Goal: Task Accomplishment & Management: Manage account settings

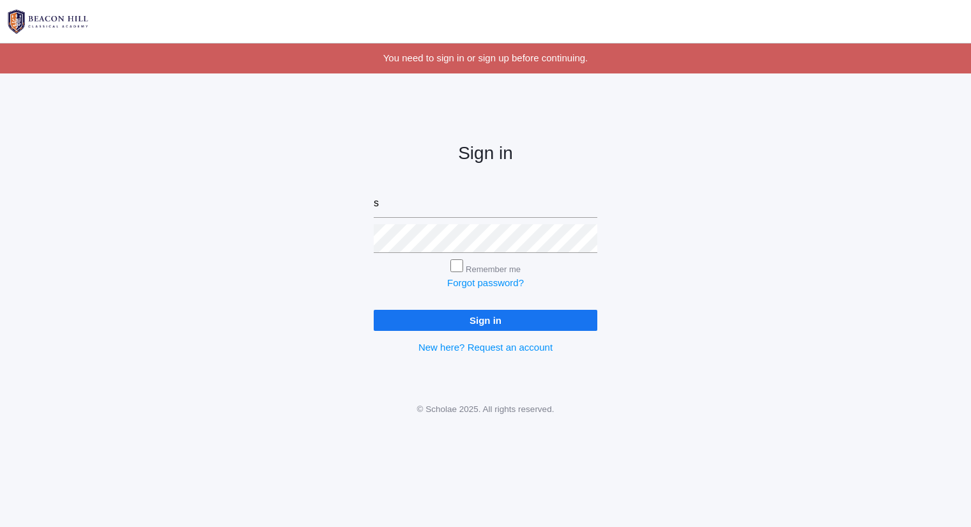
type input "sarah@beaconhillclassical.org"
click at [374, 310] on input "Sign in" at bounding box center [486, 320] width 224 height 21
type input "sarah@beaconhillclassical.org"
click at [374, 310] on input "Sign in" at bounding box center [486, 320] width 224 height 21
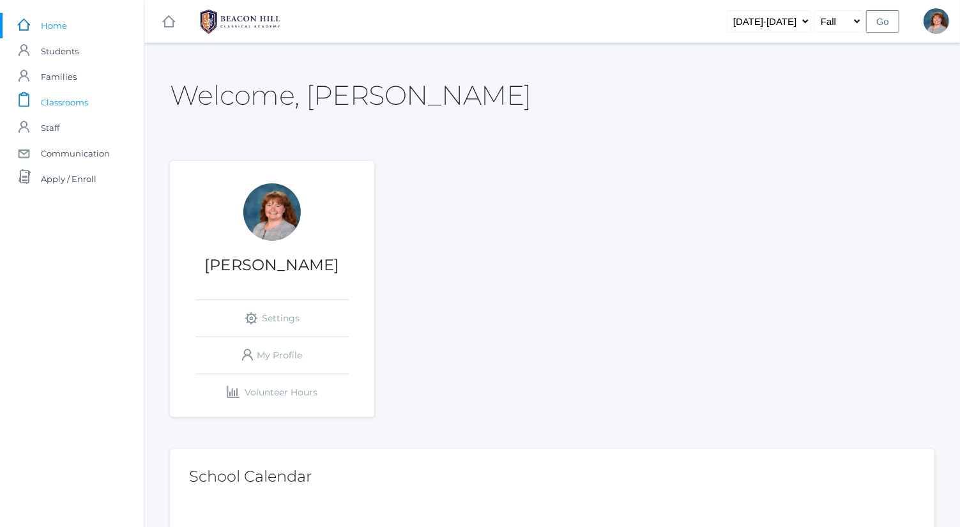
click at [80, 98] on span "Classrooms" at bounding box center [64, 102] width 47 height 26
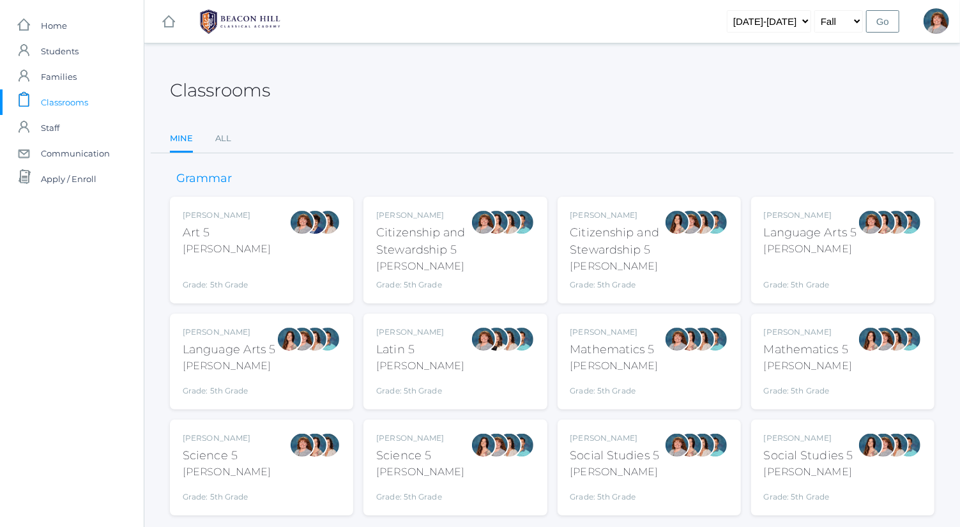
click at [270, 364] on div "Salazar" at bounding box center [229, 365] width 93 height 15
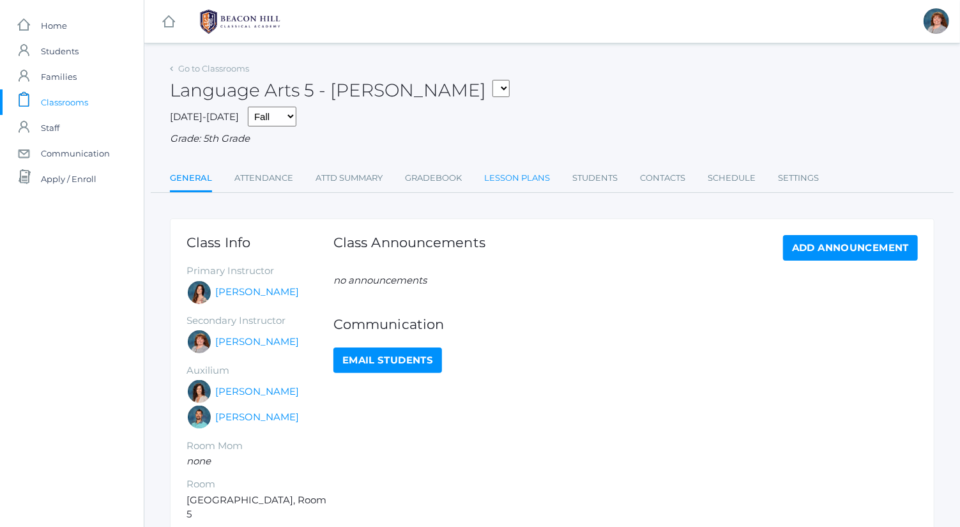
click at [488, 167] on link "Lesson Plans" at bounding box center [517, 178] width 66 height 26
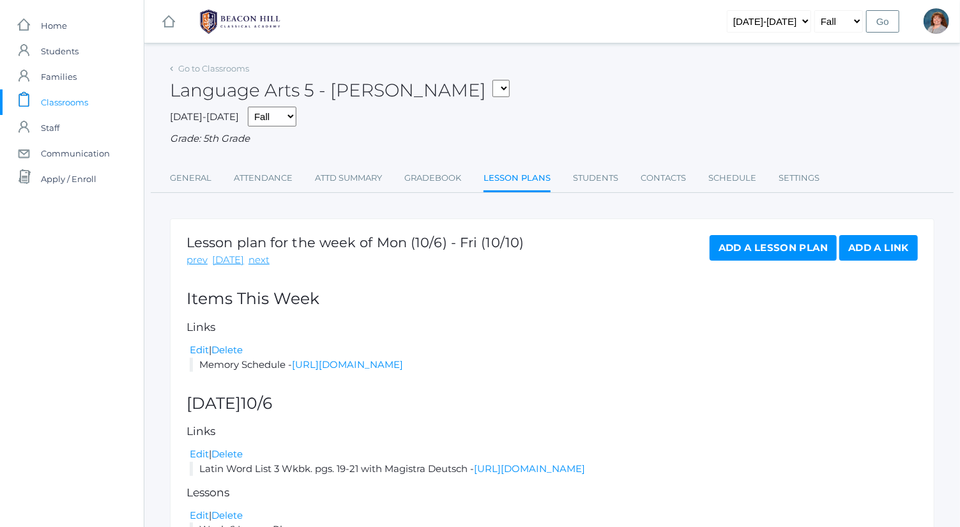
click at [234, 63] on div "Go to Classrooms" at bounding box center [209, 69] width 79 height 13
click at [235, 66] on link "Go to Classrooms" at bounding box center [213, 68] width 71 height 10
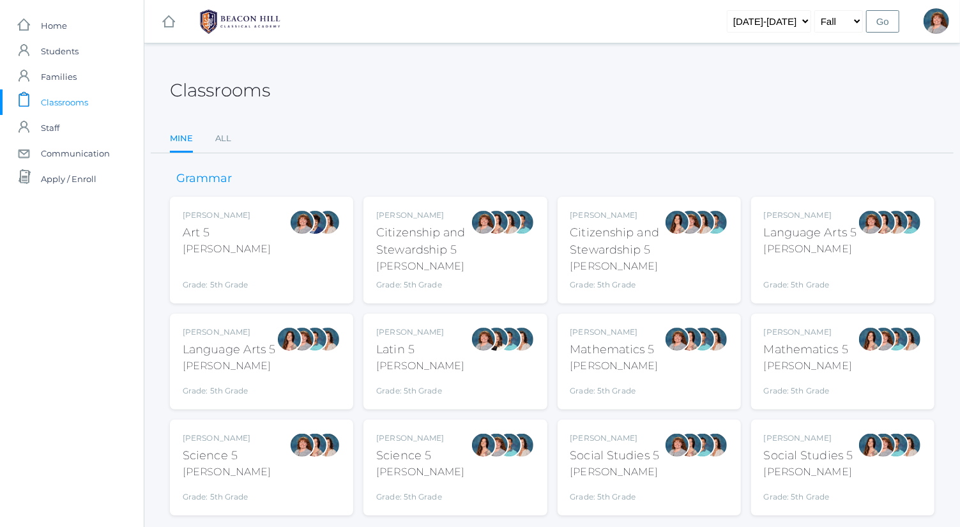
scroll to position [33, 0]
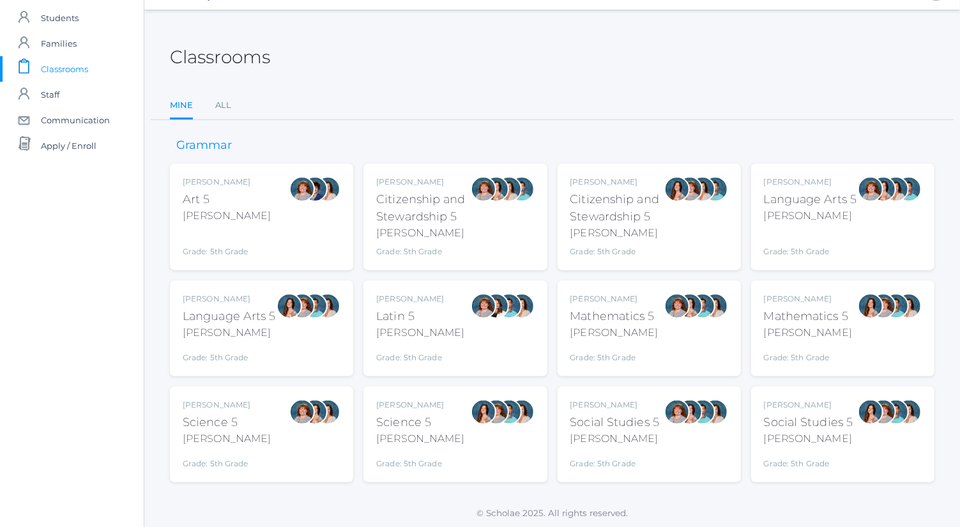
click at [856, 222] on div "Sarah Bence Language Arts 5 Bence Grade: 5th Grade 05LA" at bounding box center [810, 216] width 93 height 81
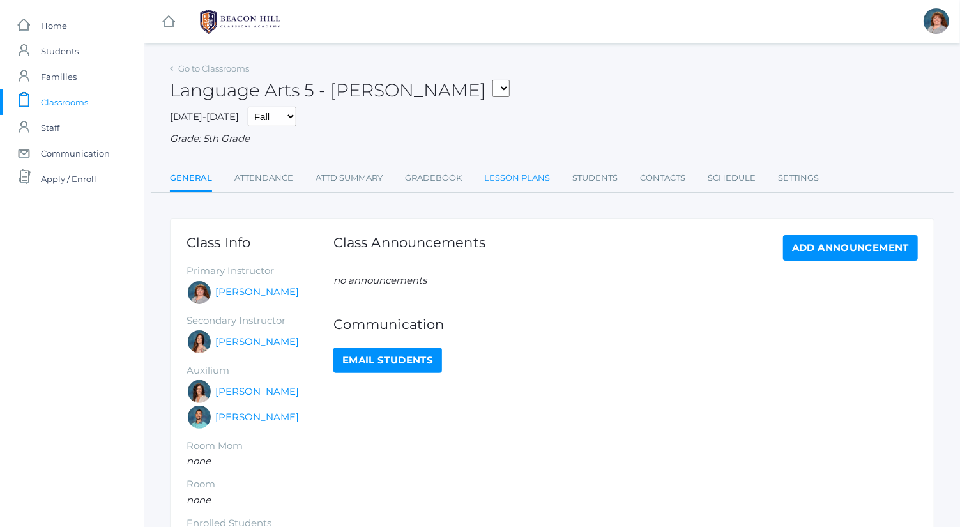
click at [493, 179] on link "Lesson Plans" at bounding box center [517, 178] width 66 height 26
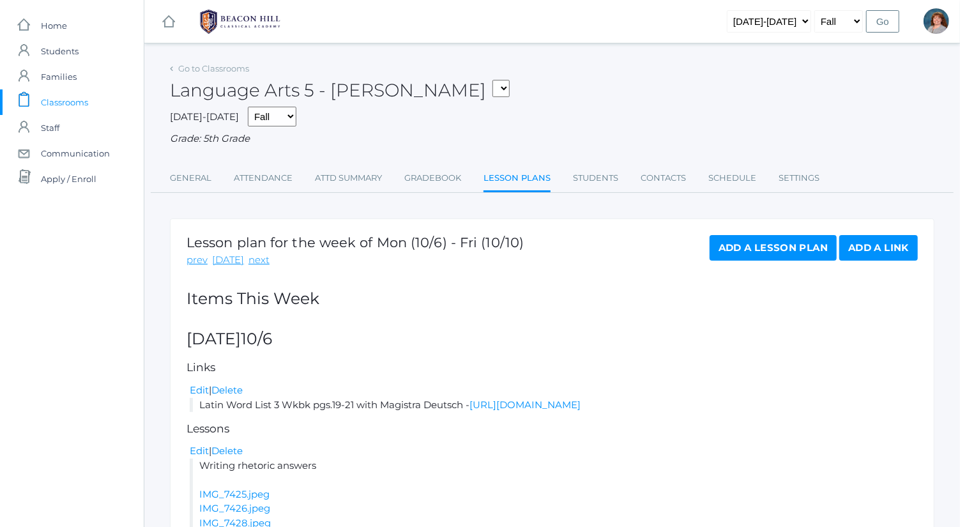
click at [768, 256] on link "Add a Lesson Plan" at bounding box center [773, 248] width 127 height 26
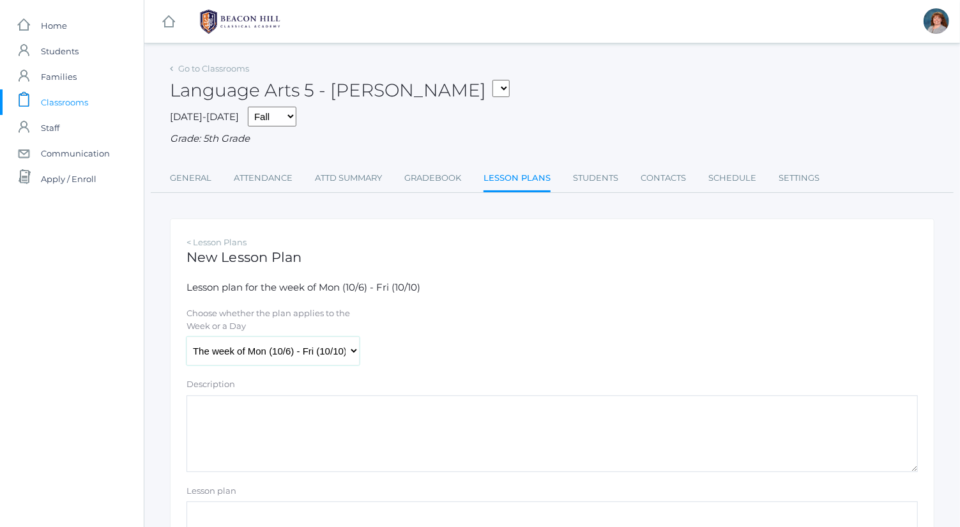
click at [303, 347] on select "The week of Mon (10/6) - Fri (10/10) Monday (10/6) Tuesday (10/7) Wednesday (10…" at bounding box center [273, 351] width 173 height 29
select select "2025-10-10"
click at [187, 337] on select "The week of Mon (10/6) - Fri (10/10) Monday (10/6) Tuesday (10/7) Wednesday (10…" at bounding box center [273, 351] width 173 height 29
click at [365, 422] on textarea "Description" at bounding box center [553, 433] width 732 height 77
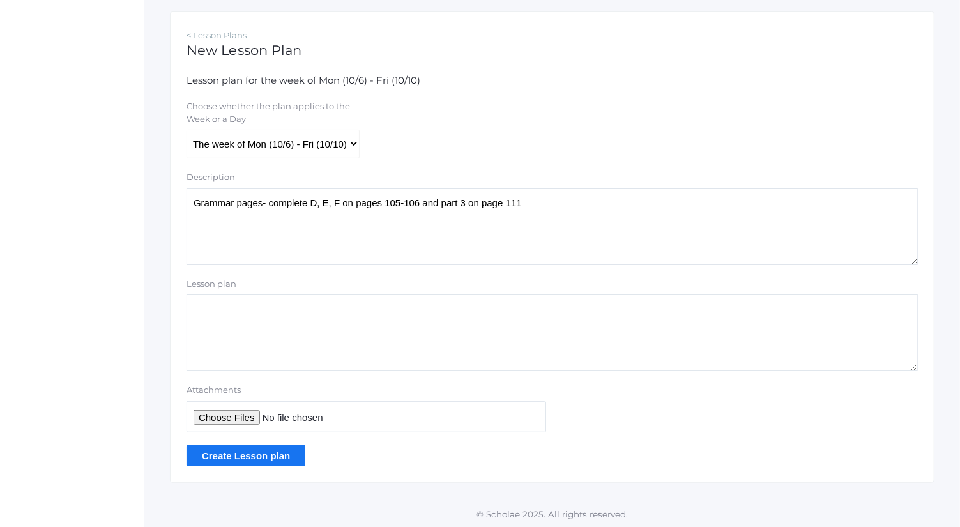
type textarea "Grammar pages- complete D, E, F on pages 105-106 and part 3 on page 111"
click at [246, 413] on input "Attachments" at bounding box center [367, 416] width 360 height 31
type input "C:\fakepath\IMG_7434.jpeg"
click at [291, 455] on input "Create Lesson plan" at bounding box center [246, 455] width 119 height 21
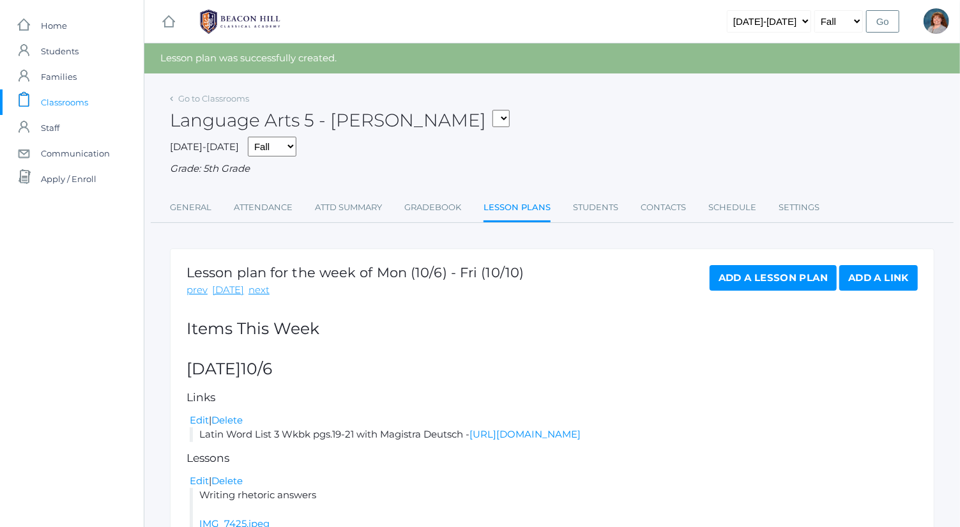
click at [217, 104] on div "Go to Classrooms" at bounding box center [209, 99] width 79 height 13
click at [217, 100] on link "Go to Classrooms" at bounding box center [213, 98] width 71 height 10
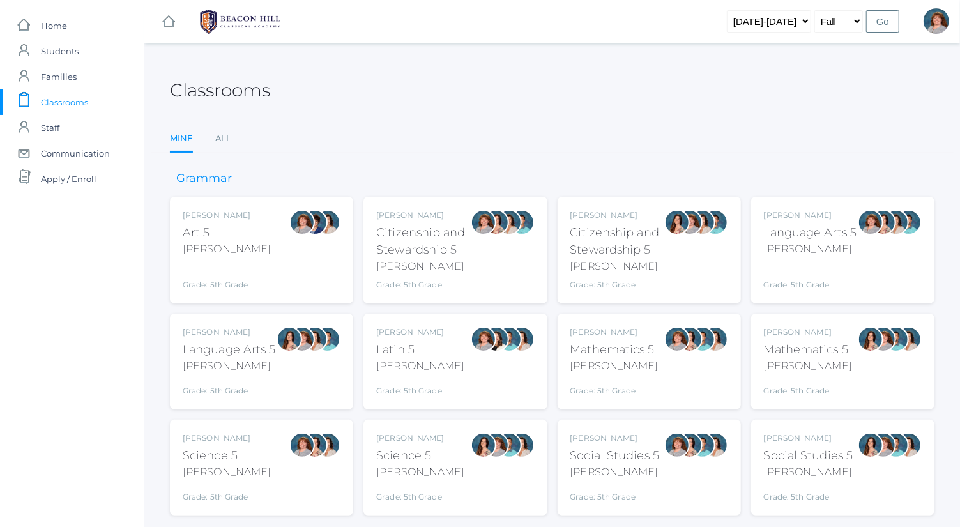
click at [234, 355] on div "Language Arts 5" at bounding box center [229, 349] width 93 height 17
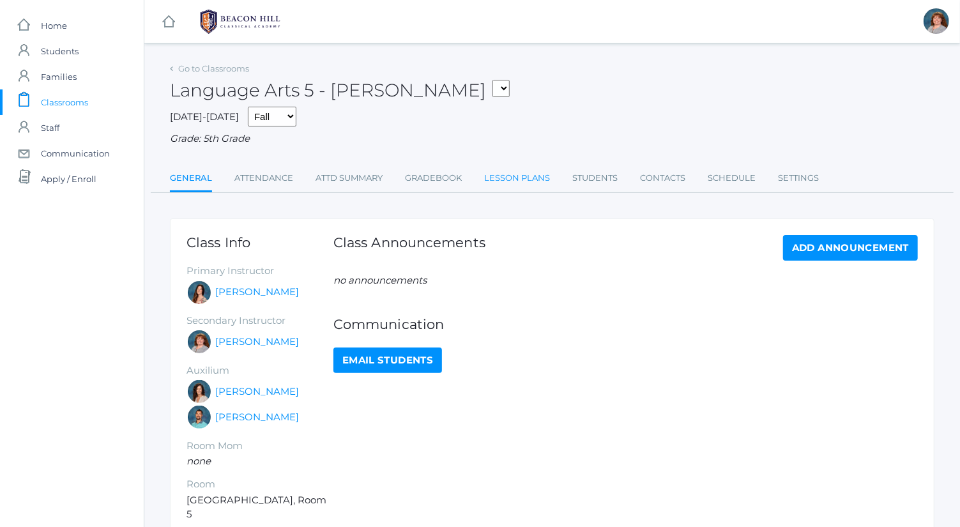
click at [512, 180] on link "Lesson Plans" at bounding box center [517, 178] width 66 height 26
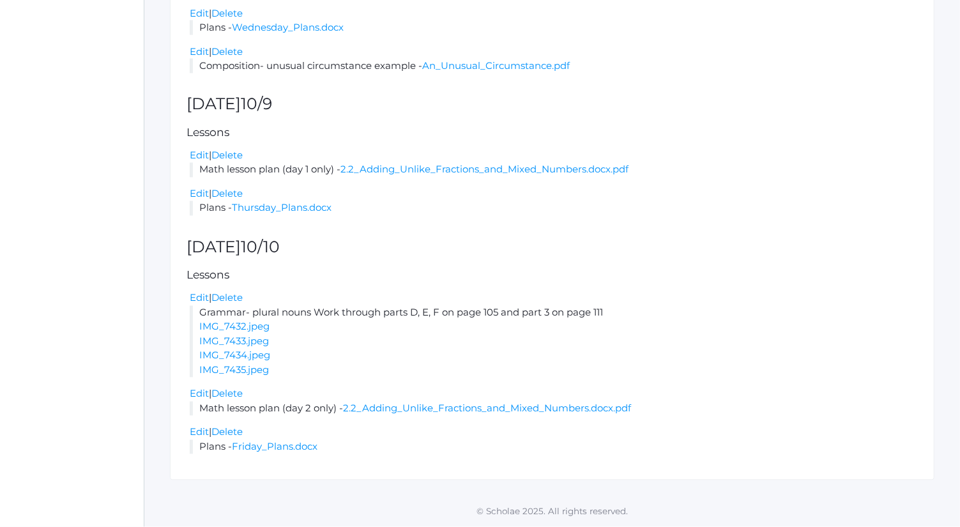
scroll to position [1346, 0]
drag, startPoint x: 608, startPoint y: 312, endPoint x: 263, endPoint y: 305, distance: 345.1
click at [263, 305] on ul "Edit | Delete Grammar- plural nouns Work through parts D, E, F on page 105 and …" at bounding box center [553, 334] width 732 height 86
copy ul "Grammar- plural nouns Work through parts D, E, F on page 105 and part 3 on page…"
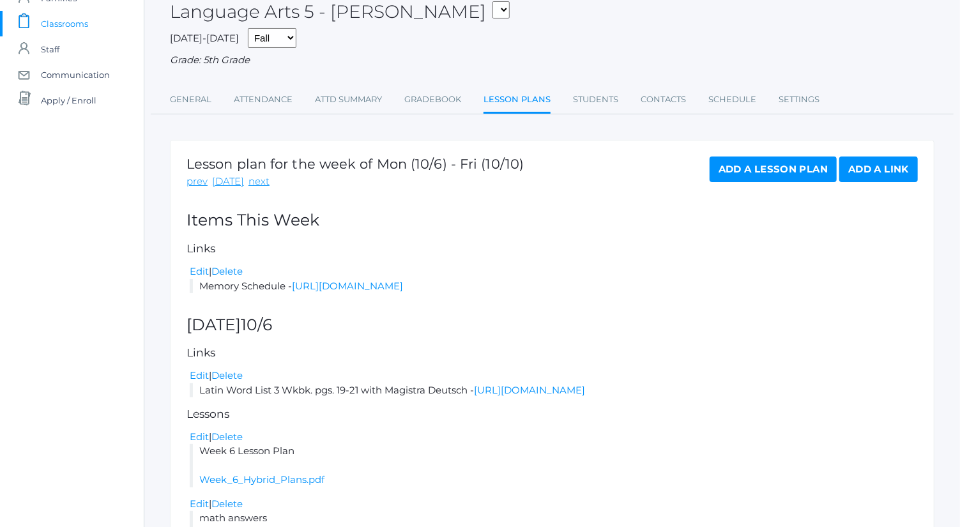
scroll to position [0, 0]
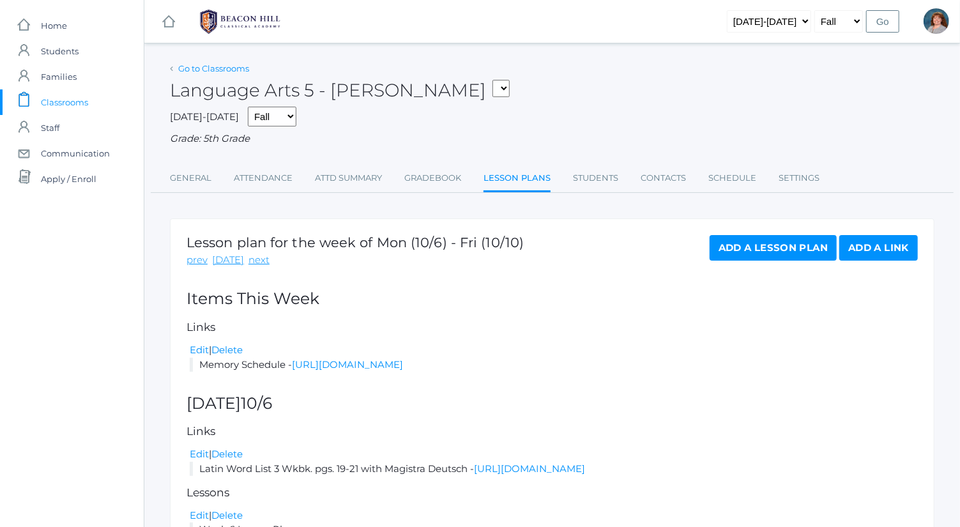
click at [212, 71] on link "Go to Classrooms" at bounding box center [213, 68] width 71 height 10
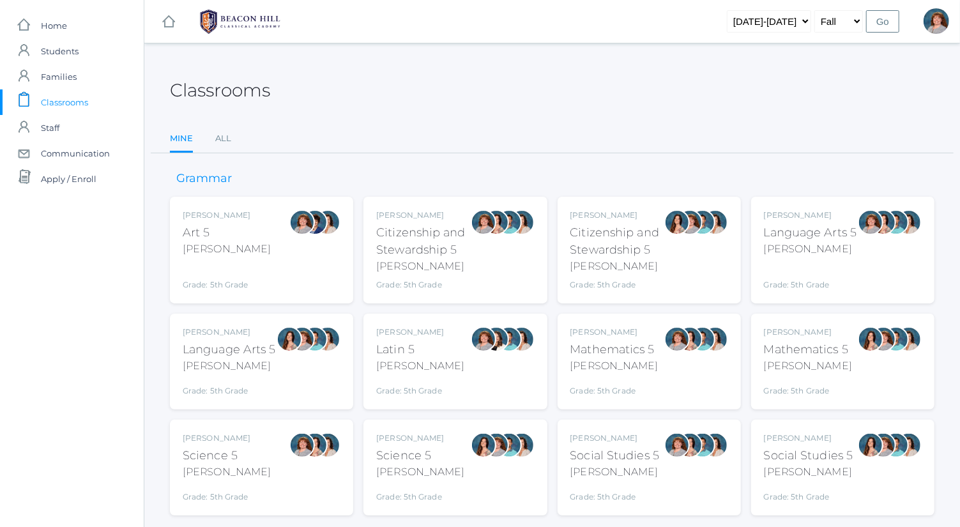
click at [820, 245] on div "[PERSON_NAME]" at bounding box center [810, 248] width 93 height 15
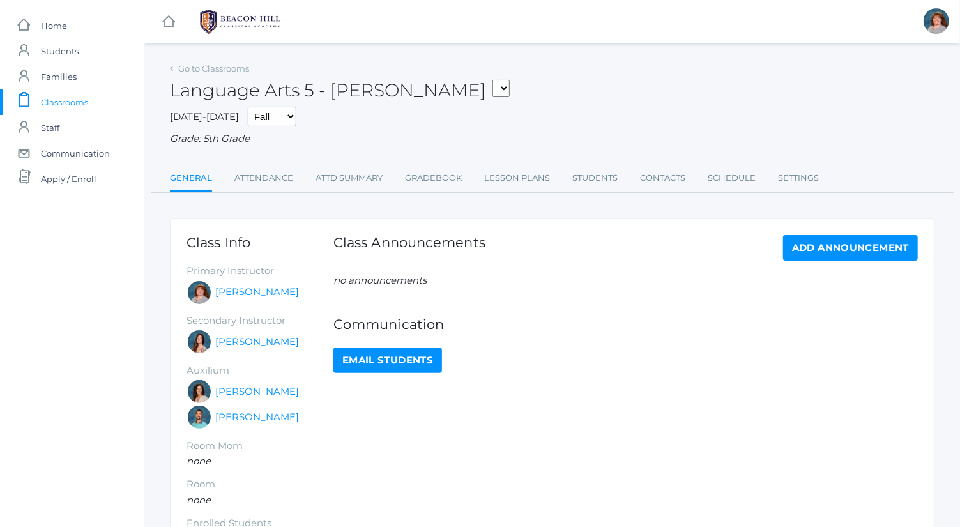
click at [443, 191] on li "Gradebook" at bounding box center [433, 178] width 57 height 27
click at [528, 185] on link "Lesson Plans" at bounding box center [517, 178] width 66 height 26
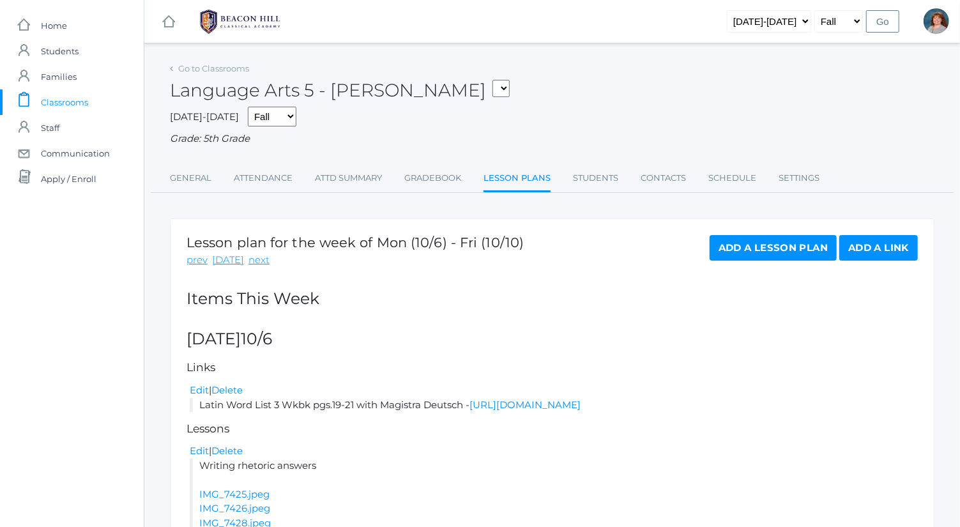
click at [795, 254] on link "Add a Lesson Plan" at bounding box center [773, 248] width 127 height 26
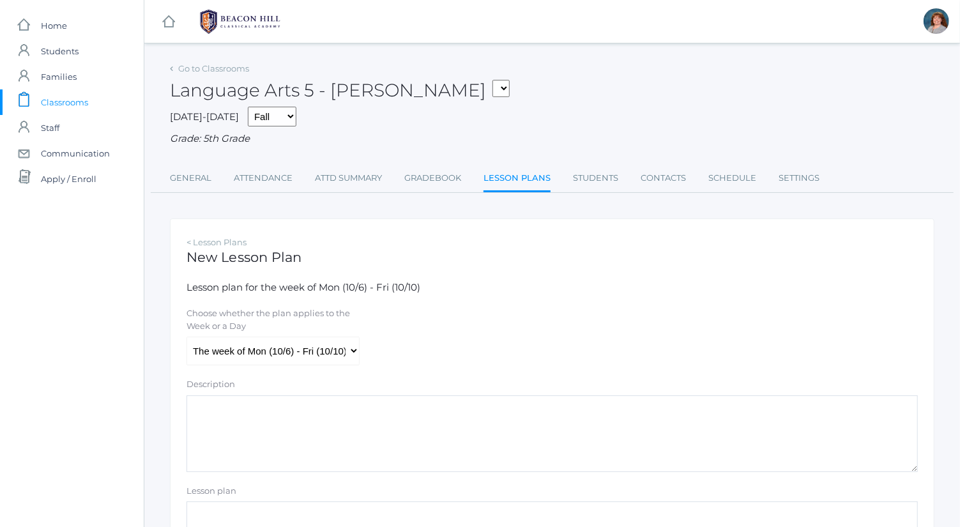
click at [314, 367] on form "Lesson plan for the week of Mon (10/6) - Fri (10/10) Choose whether the plan ap…" at bounding box center [553, 477] width 732 height 394
click at [311, 353] on select "The week of Mon (10/6) - Fri (10/10) [DATE] (10/6) [DATE] (10/7) [DATE] (10/8) …" at bounding box center [273, 351] width 173 height 29
select select "2025-10-09"
click at [187, 337] on select "The week of Mon (10/6) - Fri (10/10) [DATE] (10/6) [DATE] (10/7) [DATE] (10/8) …" at bounding box center [273, 351] width 173 height 29
click at [364, 448] on textarea "Description" at bounding box center [553, 433] width 732 height 77
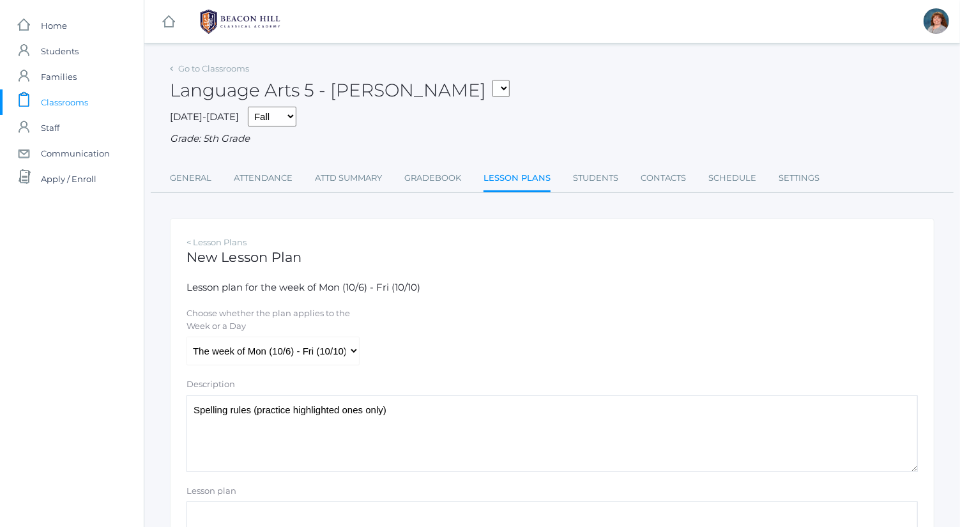
drag, startPoint x: 307, startPoint y: 397, endPoint x: 138, endPoint y: 401, distance: 169.3
click at [138, 401] on div "icons/ui/navigation/home Created with Sketch. Home icons/user/plain Created wit…" at bounding box center [480, 368] width 960 height 736
type textarea "Spelling rules (practice highlighted ones only)"
click at [553, 352] on div "Choose whether the plan applies to the Week or a Day The week of Mon (10/6) - F…" at bounding box center [552, 336] width 744 height 58
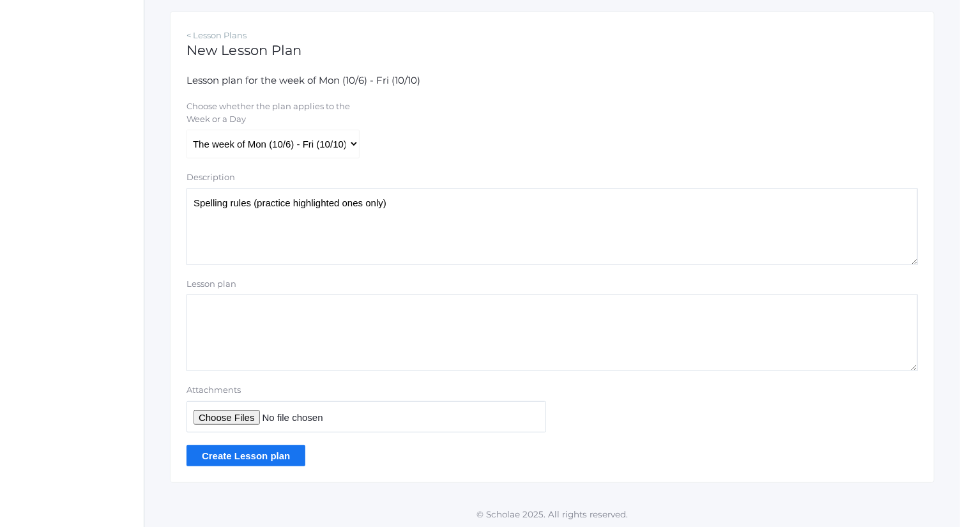
click at [233, 415] on input "Attachments" at bounding box center [367, 416] width 360 height 31
click at [240, 407] on input "Attachments" at bounding box center [367, 416] width 360 height 31
type input "C:\fakepath\IMG_7436.jpeg"
click at [275, 450] on input "Create Lesson plan" at bounding box center [246, 455] width 119 height 21
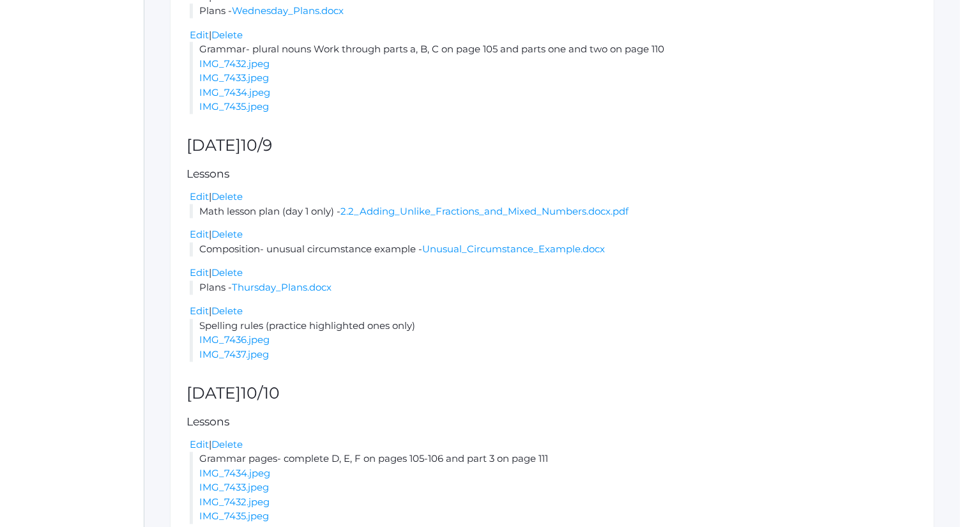
scroll to position [1220, 0]
drag, startPoint x: 425, startPoint y: 325, endPoint x: 195, endPoint y: 325, distance: 230.0
click at [195, 325] on li "Spelling rules (practice highlighted ones only) IMG_7436.jpeg IMG_7437.jpeg" at bounding box center [554, 339] width 728 height 43
copy li "Spelling rules (practice highlighted ones only)"
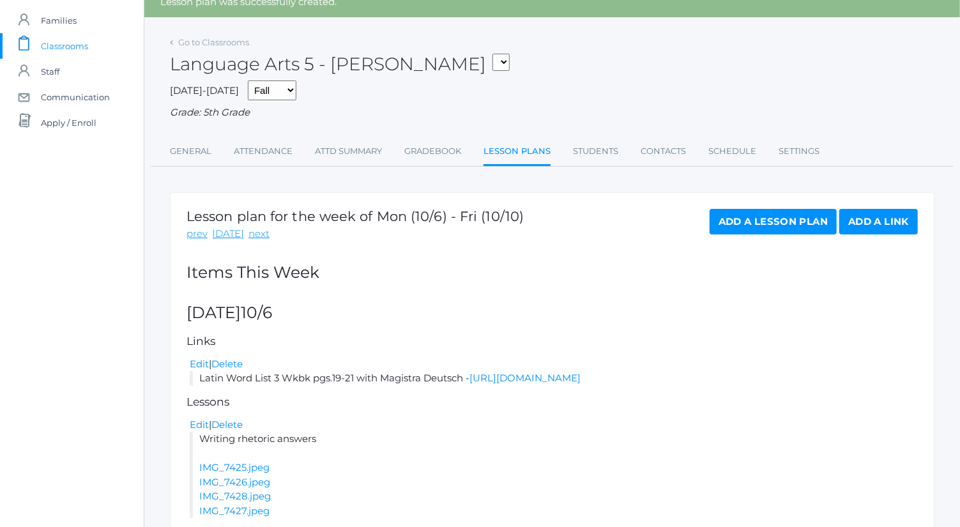
scroll to position [1, 0]
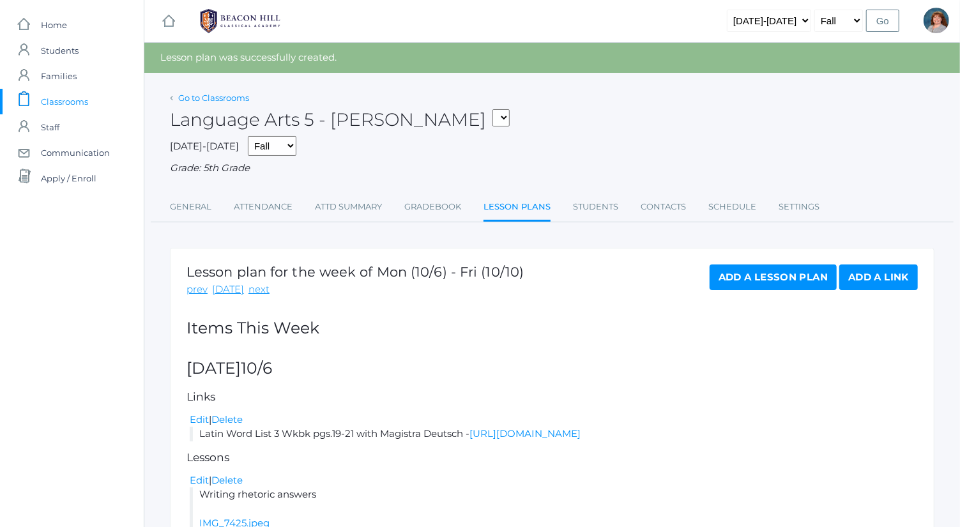
click at [202, 99] on link "Go to Classrooms" at bounding box center [213, 98] width 71 height 10
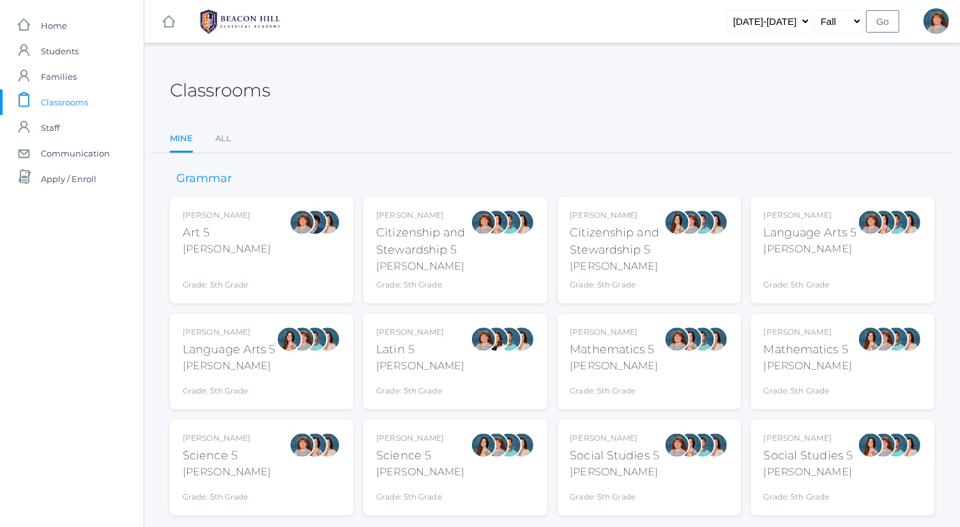
scroll to position [33, 0]
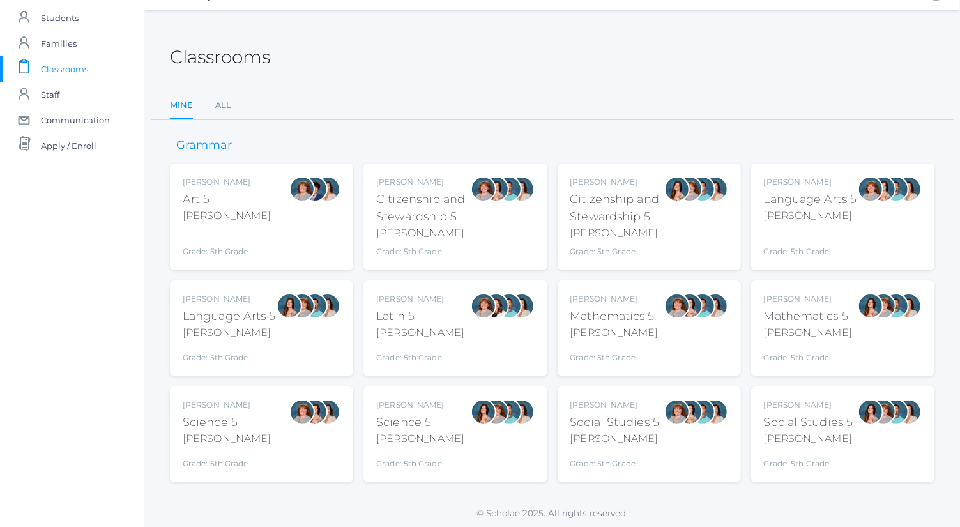
click at [268, 322] on div "Language Arts 5" at bounding box center [229, 316] width 93 height 17
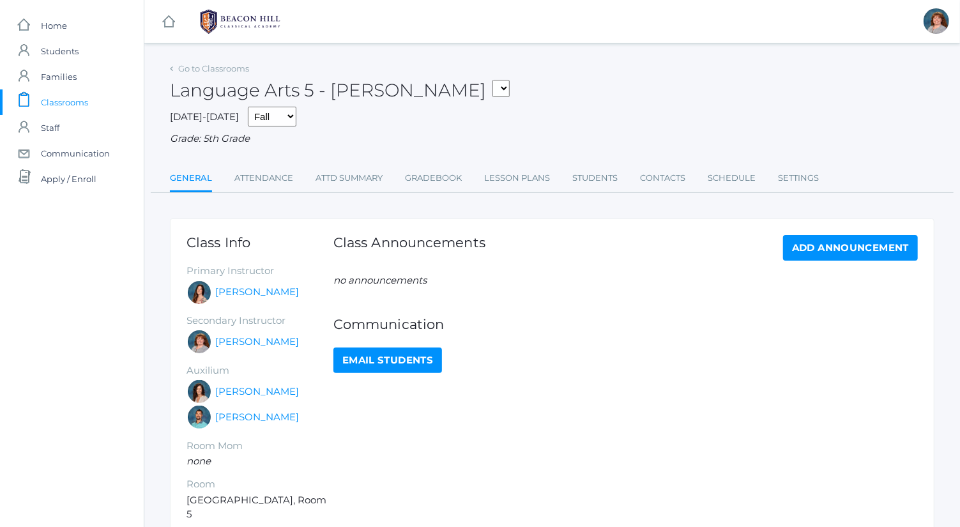
click at [537, 158] on div "Go to Classrooms Language Arts 5 - Salazar 05ART - Art 5 Bence 05CITIZEN - Citi…" at bounding box center [552, 126] width 765 height 134
click at [535, 178] on link "Lesson Plans" at bounding box center [517, 178] width 66 height 26
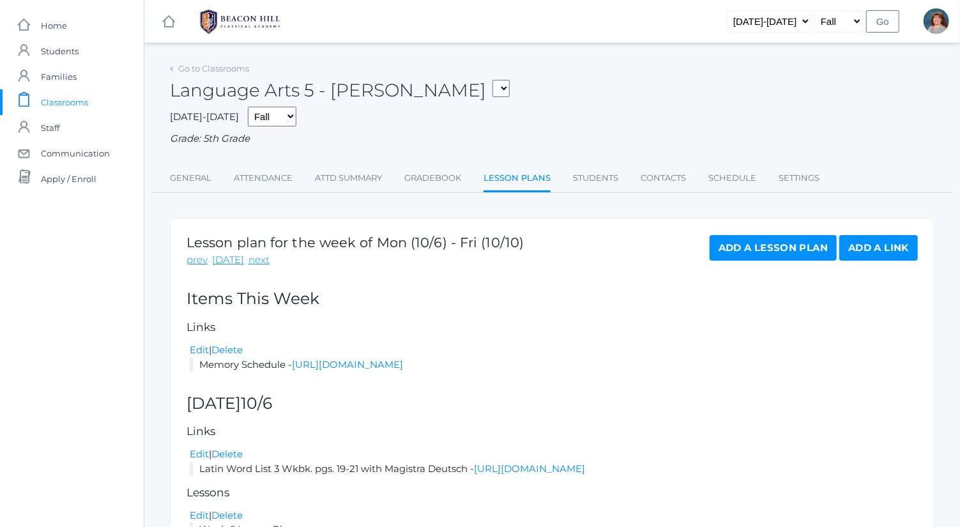
click at [768, 244] on link "Add a Lesson Plan" at bounding box center [773, 248] width 127 height 26
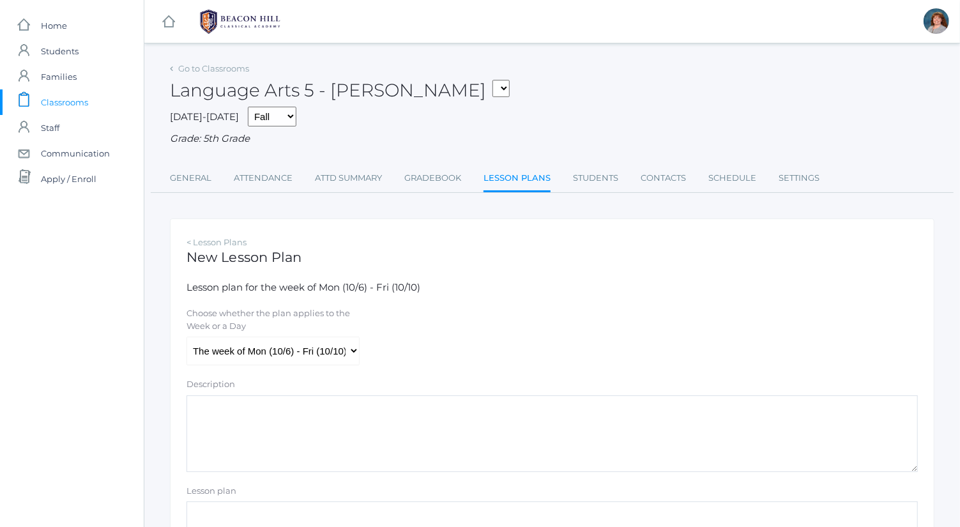
click at [380, 346] on div "Choose whether the plan applies to the Week or a Day The week of Mon (10/6) - F…" at bounding box center [552, 336] width 744 height 58
click at [335, 346] on select "The week of Mon (10/6) - Fri (10/10) [DATE] (10/6) [DATE] (10/7) [DATE] (10/8) …" at bounding box center [273, 351] width 173 height 29
select select "2025-10-09"
click at [187, 337] on select "The week of Mon (10/6) - Fri (10/10) [DATE] (10/6) [DATE] (10/7) [DATE] (10/8) …" at bounding box center [273, 351] width 173 height 29
click at [369, 428] on textarea "Description" at bounding box center [553, 433] width 732 height 77
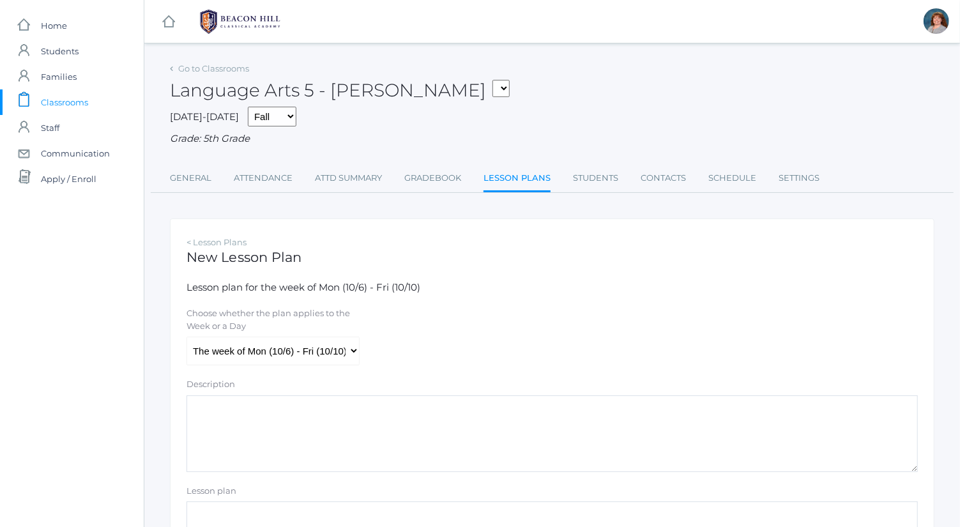
paste textarea "Spelling rules (practice highlighted ones only)"
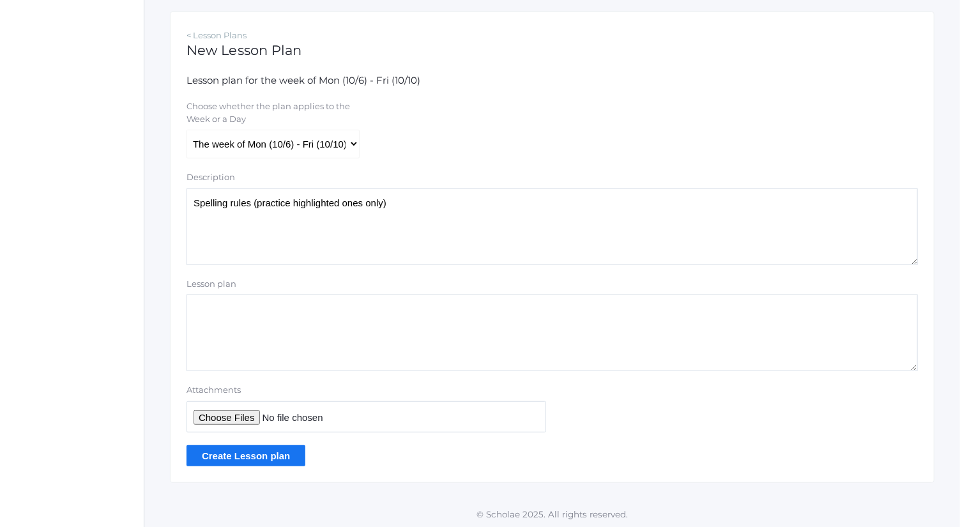
type textarea "Spelling rules (practice highlighted ones only)"
click at [236, 420] on input "Attachments" at bounding box center [367, 416] width 360 height 31
type input "C:\fakepath\IMG_7436.jpeg"
click at [286, 460] on input "Create Lesson plan" at bounding box center [246, 455] width 119 height 21
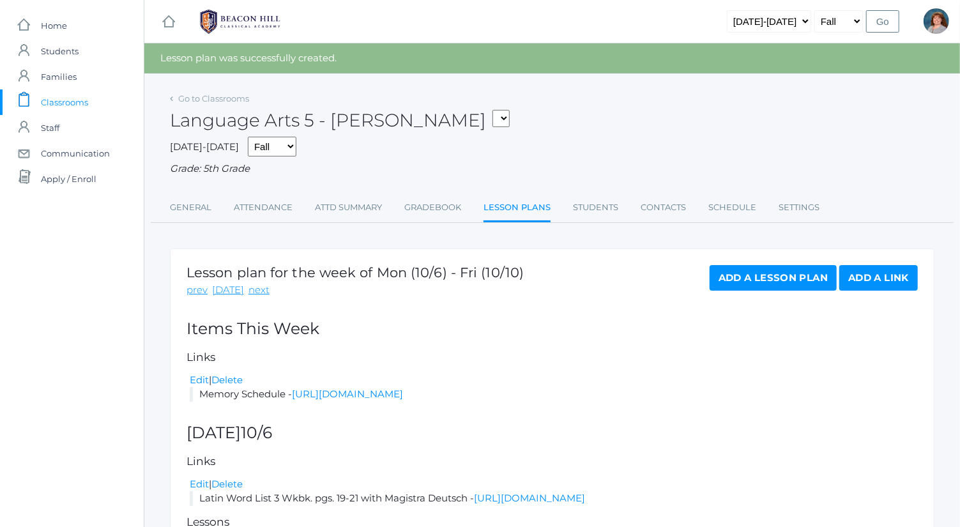
click at [770, 279] on link "Add a Lesson Plan" at bounding box center [773, 278] width 127 height 26
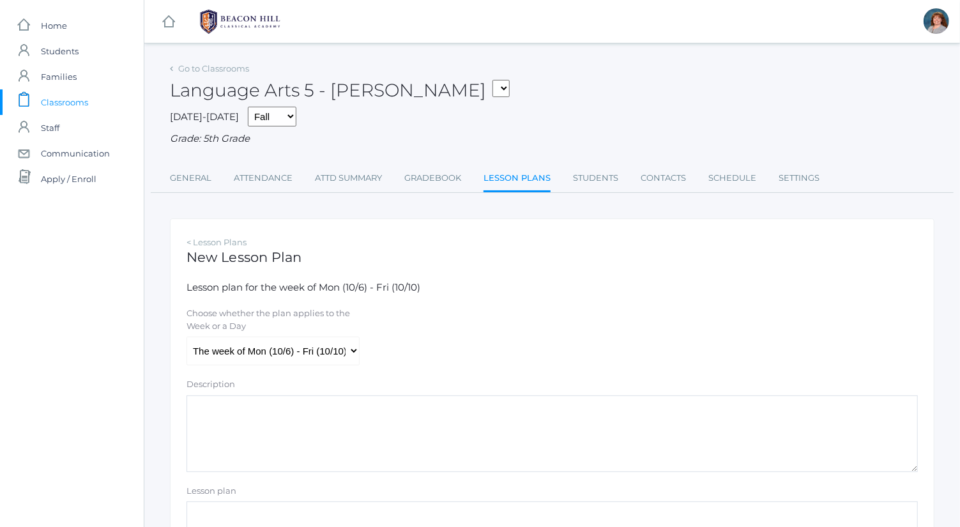
click at [337, 336] on div "Choose whether the plan applies to the Week or a Day" at bounding box center [273, 321] width 173 height 29
click at [335, 344] on select "The week of Mon (10/6) - Fri (10/10) Monday (10/6) Tuesday (10/7) Wednesday (10…" at bounding box center [273, 351] width 173 height 29
select select "2025-10-08"
click at [187, 337] on select "The week of Mon (10/6) - Fri (10/10) Monday (10/6) Tuesday (10/7) Wednesday (10…" at bounding box center [273, 351] width 173 height 29
click at [397, 438] on textarea "Description" at bounding box center [553, 433] width 732 height 77
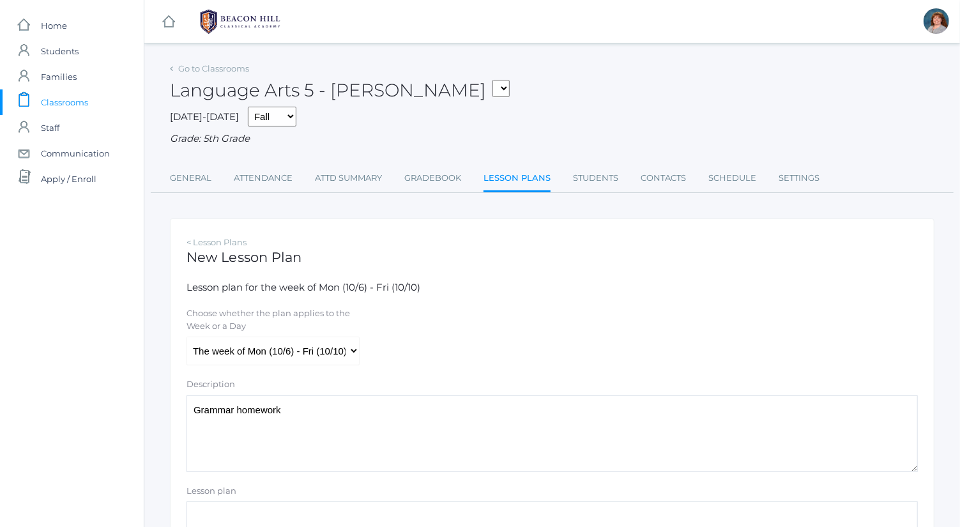
scroll to position [207, 0]
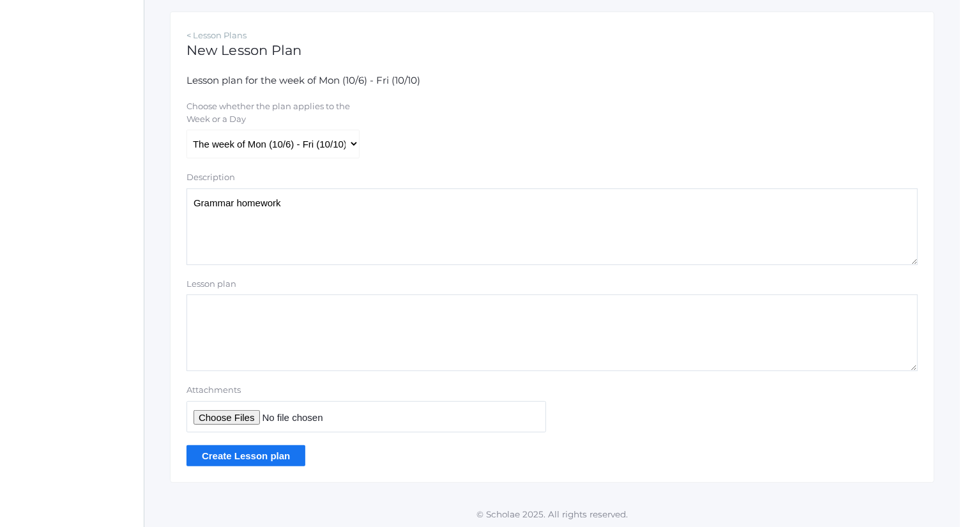
type textarea "Grammar homework"
click at [227, 410] on input "Attachments" at bounding box center [367, 416] width 360 height 31
type input "C:\fakepath\plural-noun-worksheet-1-728-1.jpg"
click at [273, 454] on input "Create Lesson plan" at bounding box center [246, 455] width 119 height 21
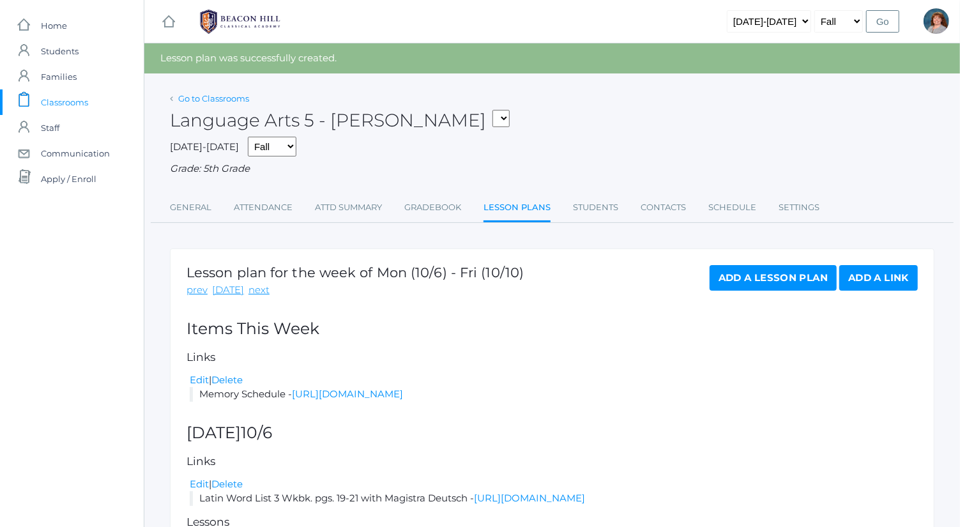
click at [231, 102] on link "Go to Classrooms" at bounding box center [213, 98] width 71 height 10
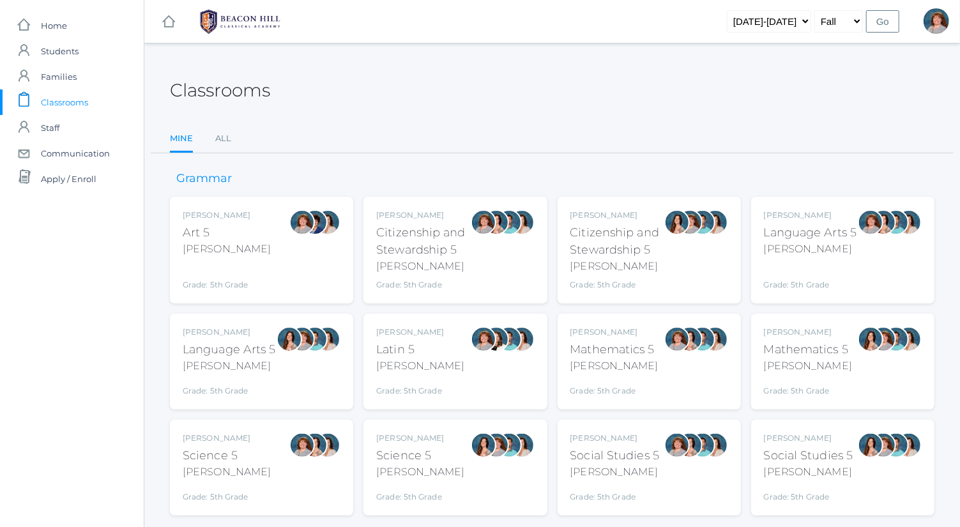
click at [841, 273] on div "Grade: 5th Grade" at bounding box center [810, 276] width 93 height 29
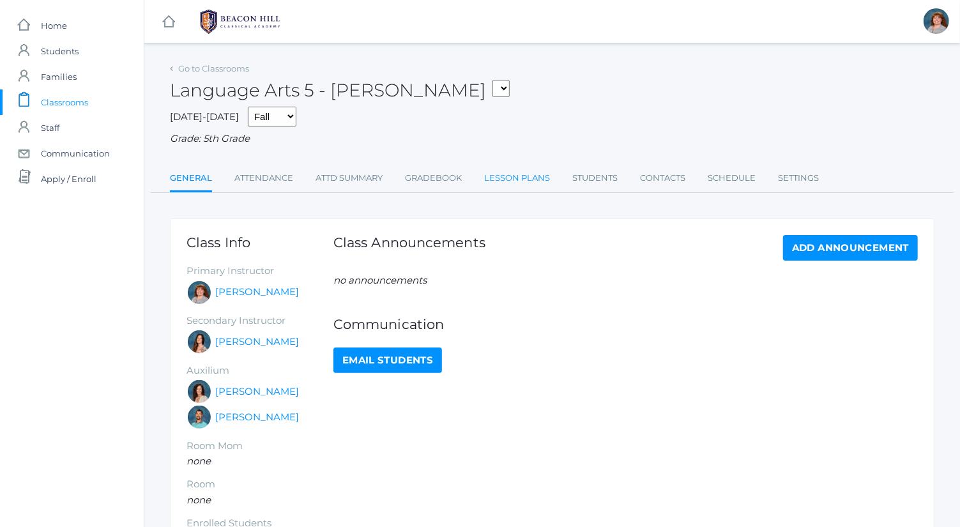
click at [511, 180] on link "Lesson Plans" at bounding box center [517, 178] width 66 height 26
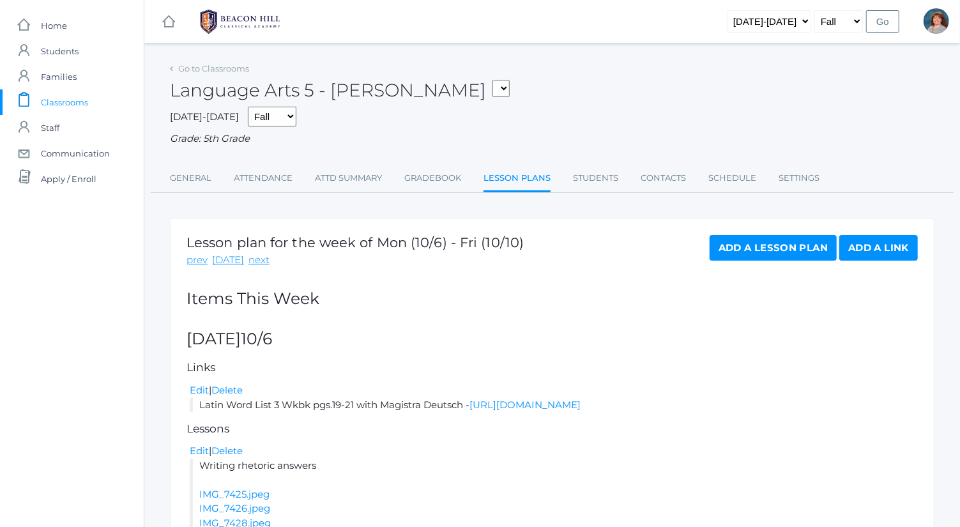
click at [731, 240] on link "Add a Lesson Plan" at bounding box center [773, 248] width 127 height 26
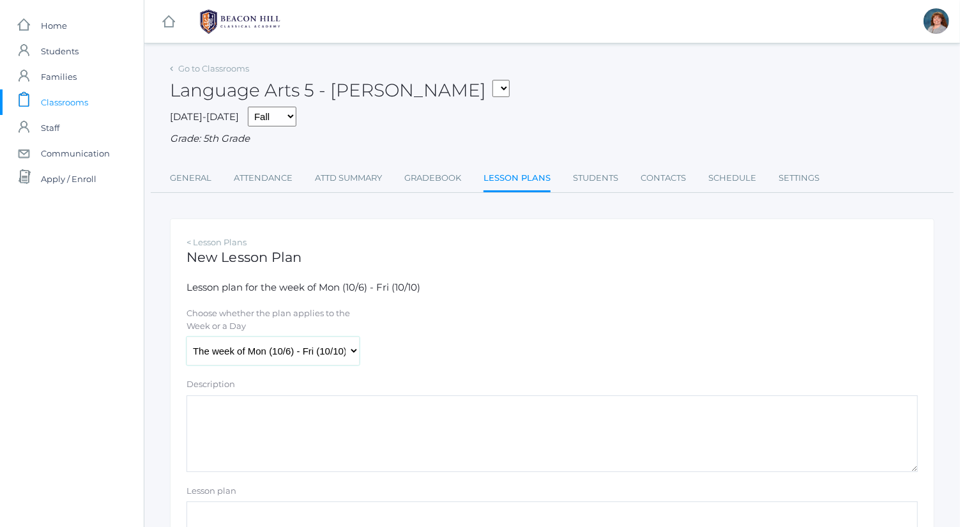
click at [336, 350] on select "The week of Mon (10/6) - Fri (10/10) [DATE] (10/6) [DATE] (10/7) [DATE] (10/8) …" at bounding box center [273, 351] width 173 height 29
select select "[DATE]"
click at [187, 337] on select "The week of Mon (10/6) - Fri (10/10) [DATE] (10/6) [DATE] (10/7) [DATE] (10/8) …" at bounding box center [273, 351] width 173 height 29
click at [333, 433] on textarea "Description" at bounding box center [553, 433] width 732 height 77
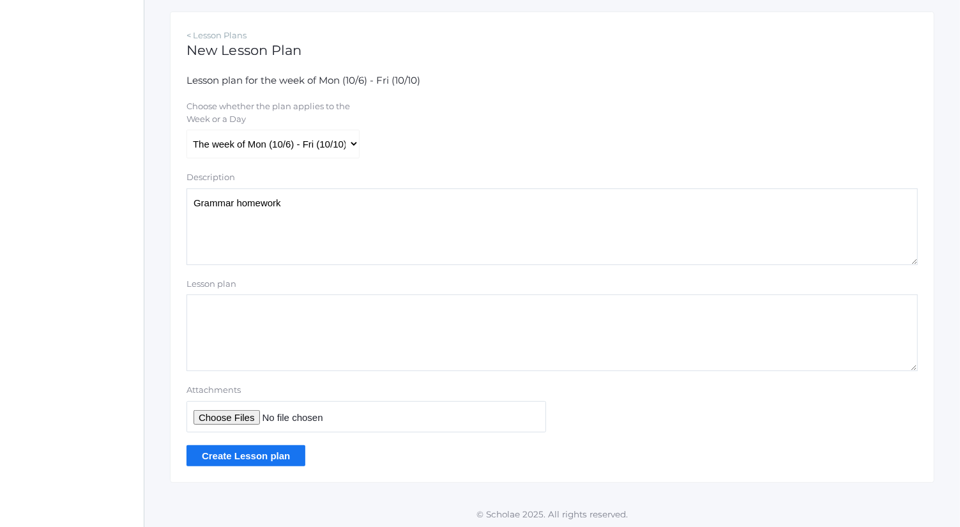
type textarea "Grammar homework"
click at [231, 425] on input "Attachments" at bounding box center [367, 416] width 360 height 31
type input "C:\fakepath\plural-noun-worksheet-1-728-1.jpg"
click at [286, 449] on input "Create Lesson plan" at bounding box center [246, 455] width 119 height 21
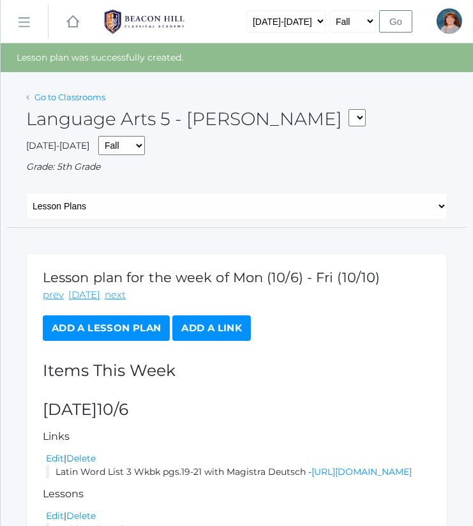
click at [86, 97] on link "Go to Classrooms" at bounding box center [69, 97] width 71 height 10
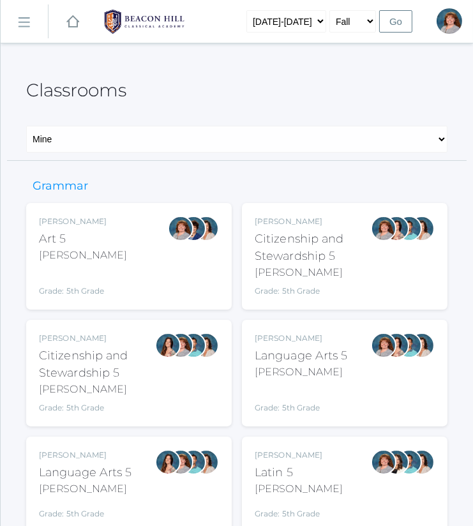
click at [168, 487] on div at bounding box center [168, 485] width 26 height 70
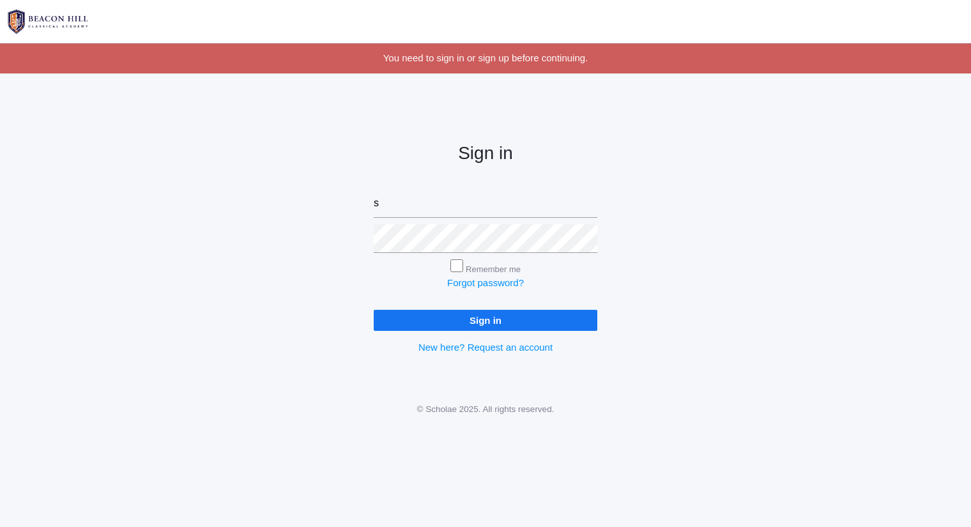
type input "sarah@beaconhillclassical.org"
click at [374, 310] on input "Sign in" at bounding box center [486, 320] width 224 height 21
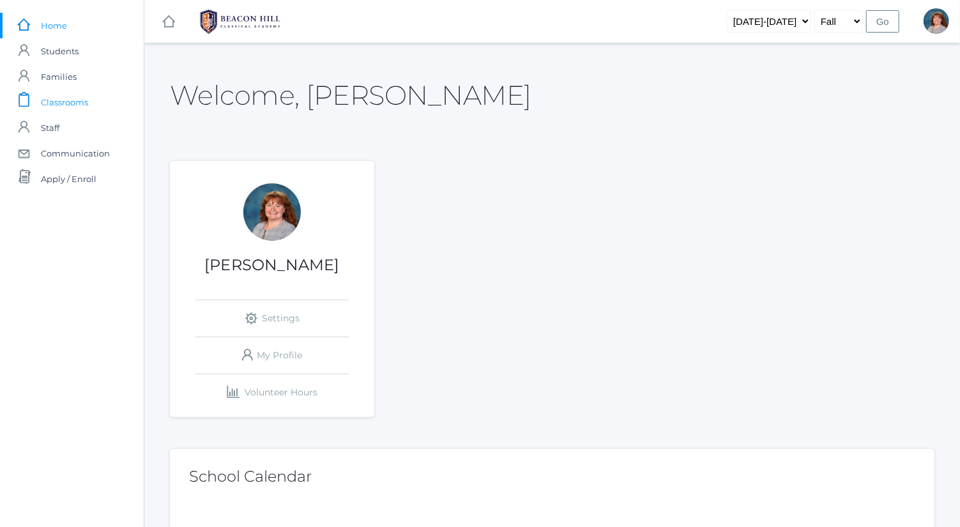
click at [87, 114] on span "Classrooms" at bounding box center [64, 102] width 47 height 26
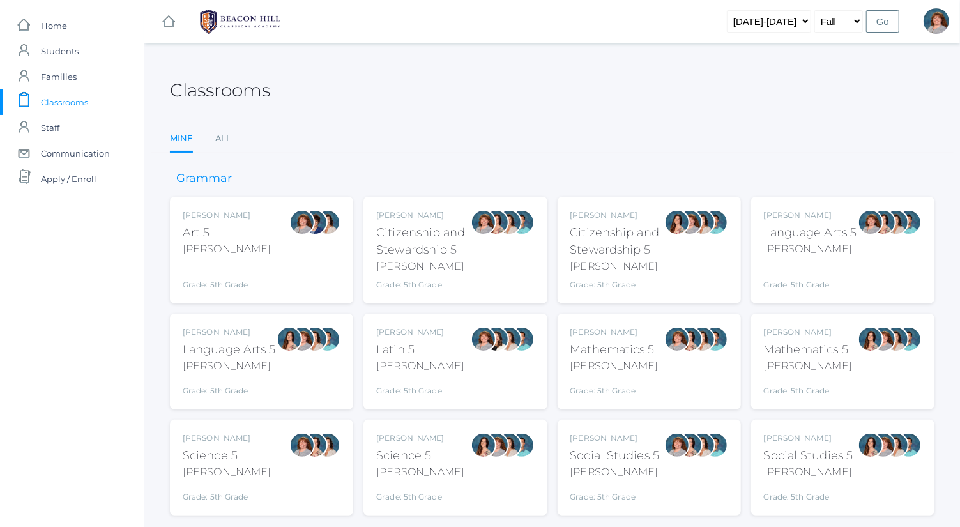
click at [813, 232] on div "Language Arts 5" at bounding box center [810, 232] width 93 height 17
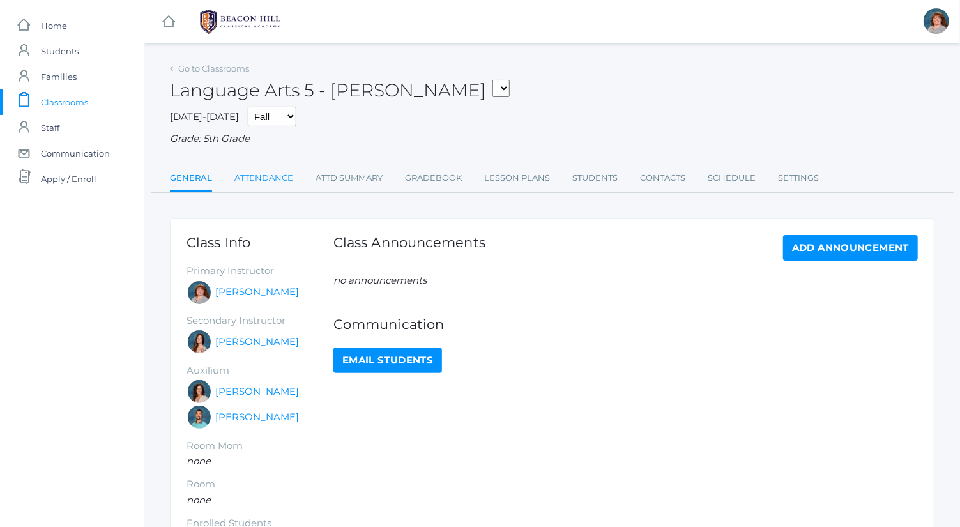
click at [264, 176] on link "Attendance" at bounding box center [263, 178] width 59 height 26
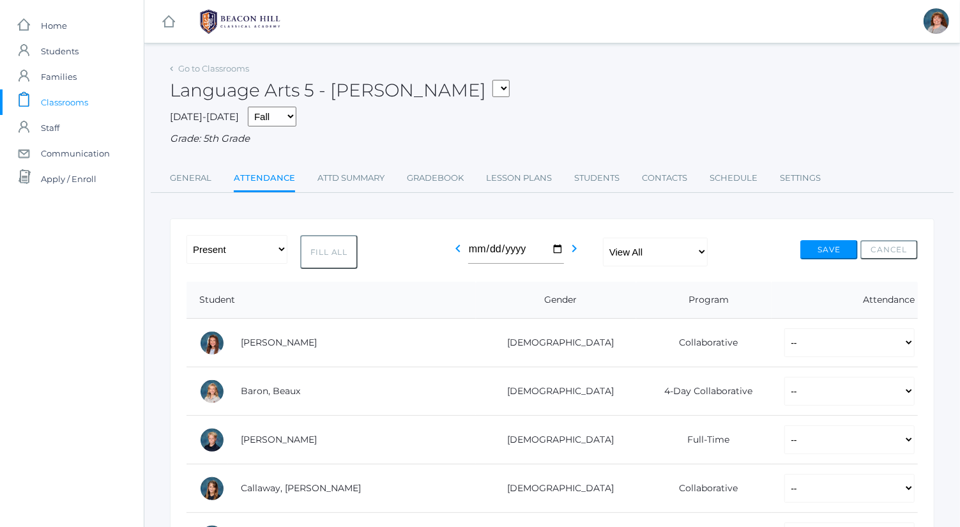
click at [339, 249] on button "Fill All" at bounding box center [328, 252] width 57 height 34
select select "P"
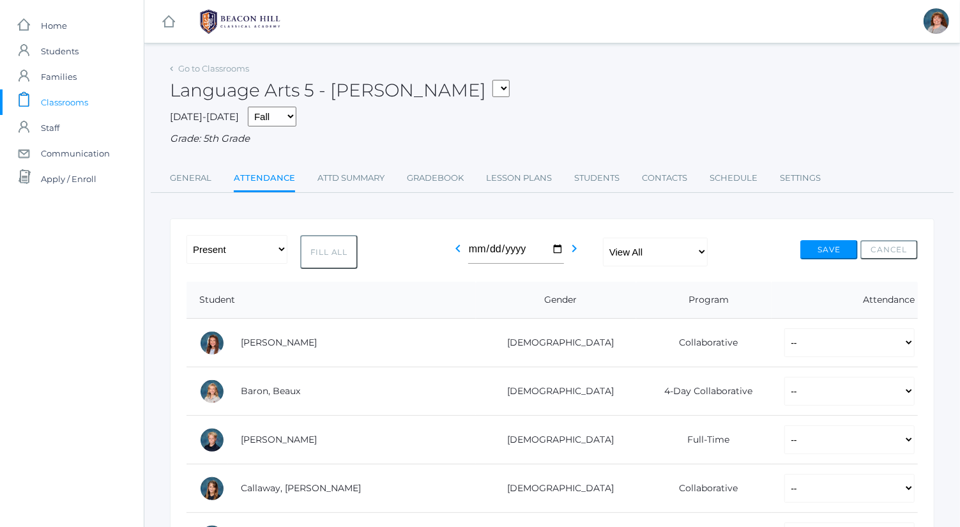
select select "P"
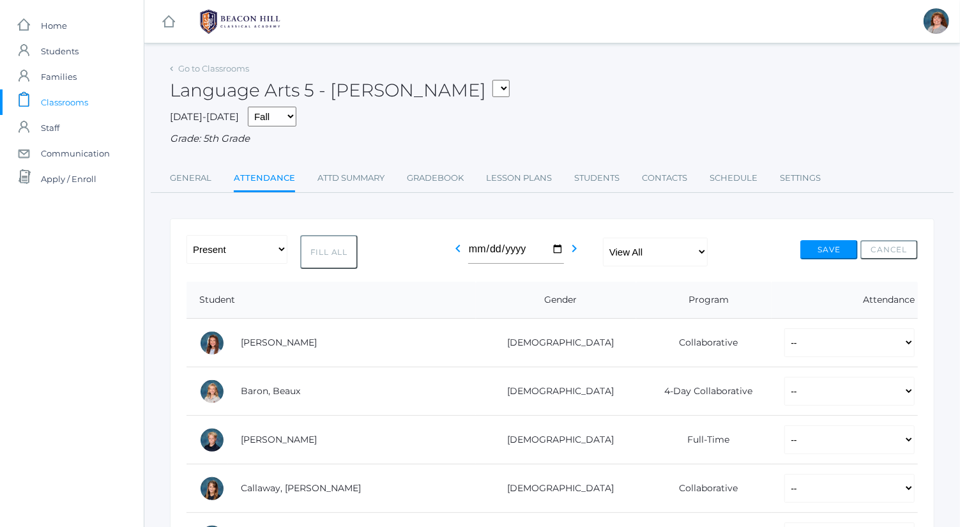
select select "P"
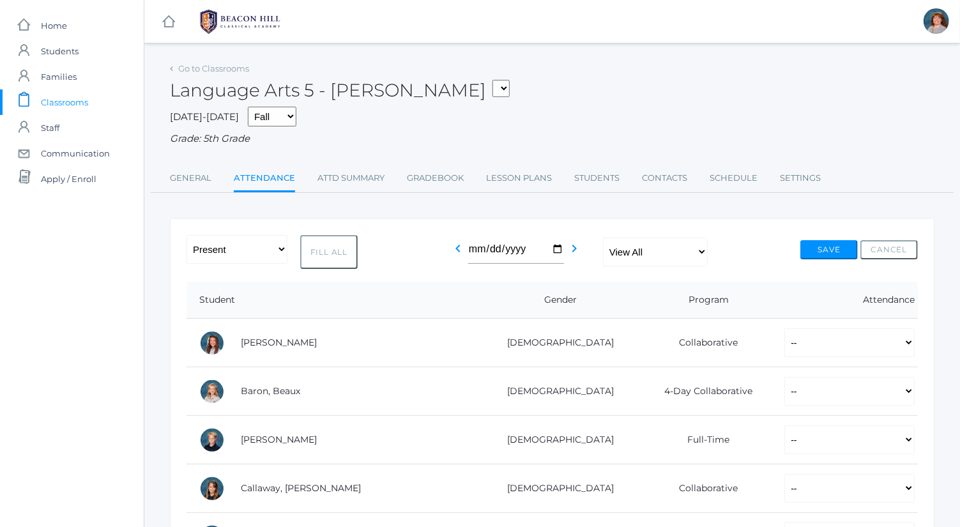
select select "P"
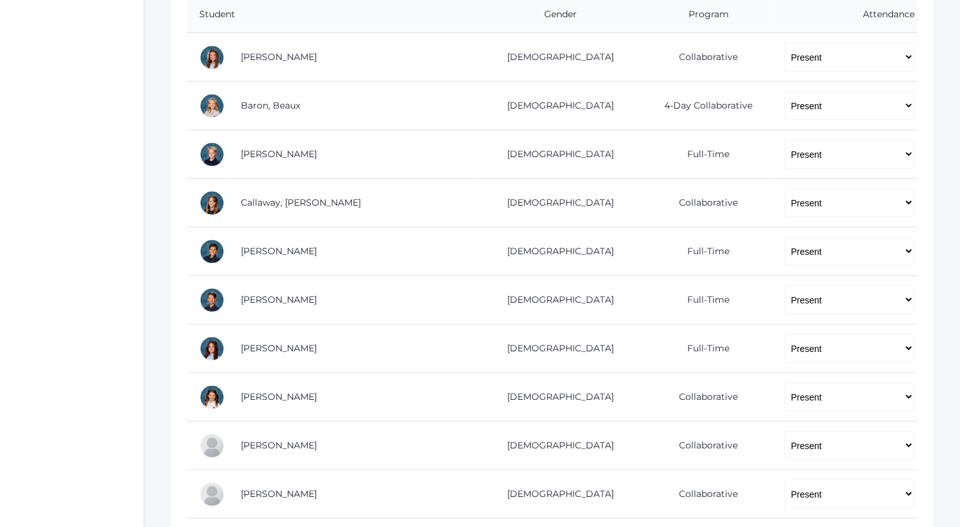
scroll to position [291, 0]
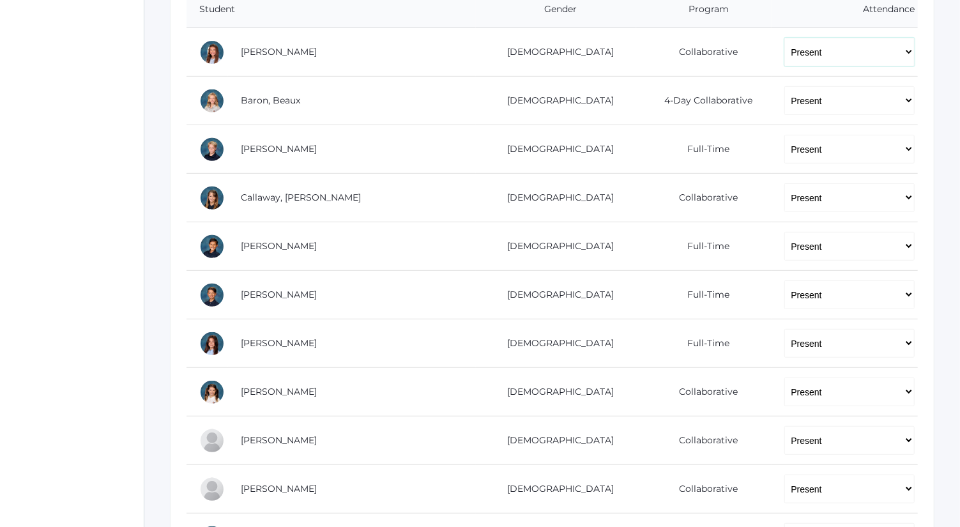
click at [821, 51] on select "-- Present Present-At-Home Tardy Excused Tardy Unexcused Absent Excused Absent …" at bounding box center [850, 52] width 130 height 29
select select "AU"
click at [785, 38] on select "-- Present Present-At-Home Tardy Excused Tardy Unexcused Absent Excused Absent …" at bounding box center [850, 52] width 130 height 29
click at [803, 199] on select "-- Present Present-At-Home Tardy Excused Tardy Unexcused Absent Excused Absent …" at bounding box center [850, 197] width 130 height 29
select select "AU"
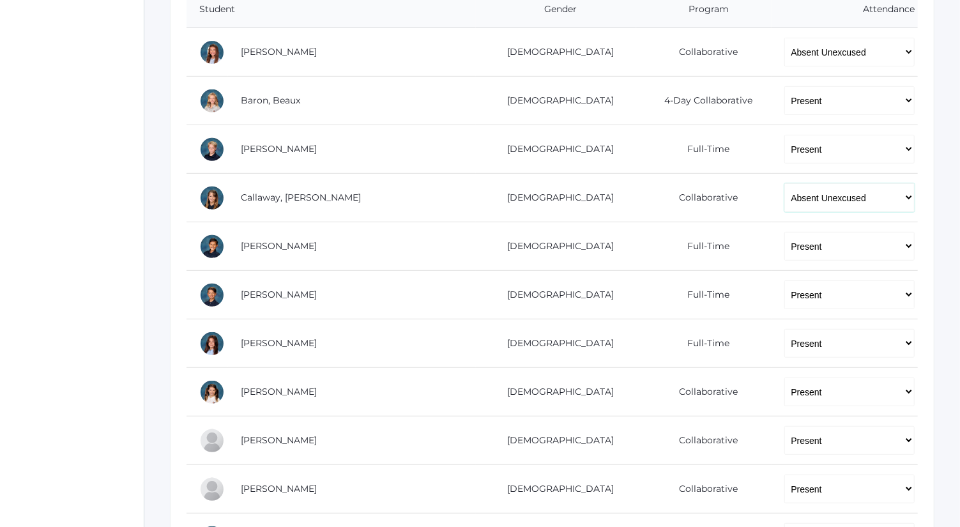
click at [785, 183] on select "-- Present Present-At-Home Tardy Excused Tardy Unexcused Absent Excused Absent …" at bounding box center [850, 197] width 130 height 29
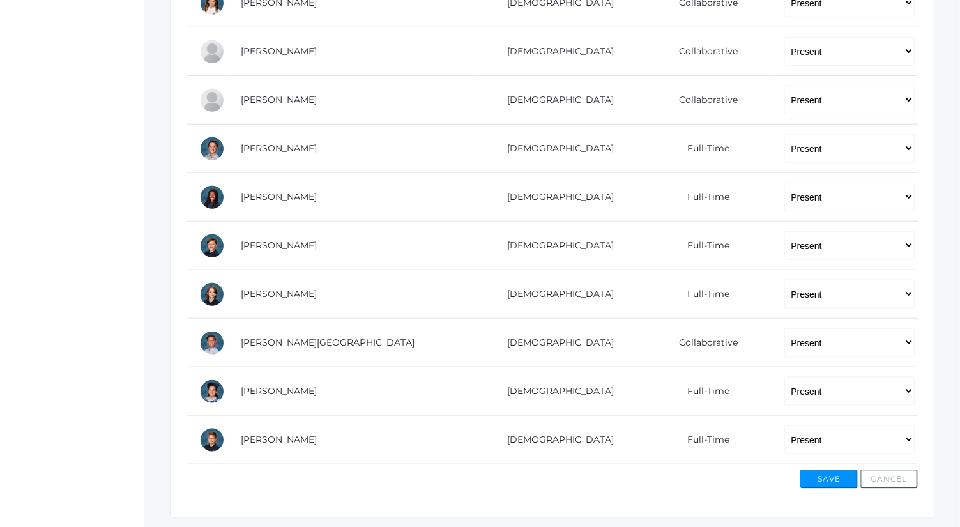
scroll to position [682, 0]
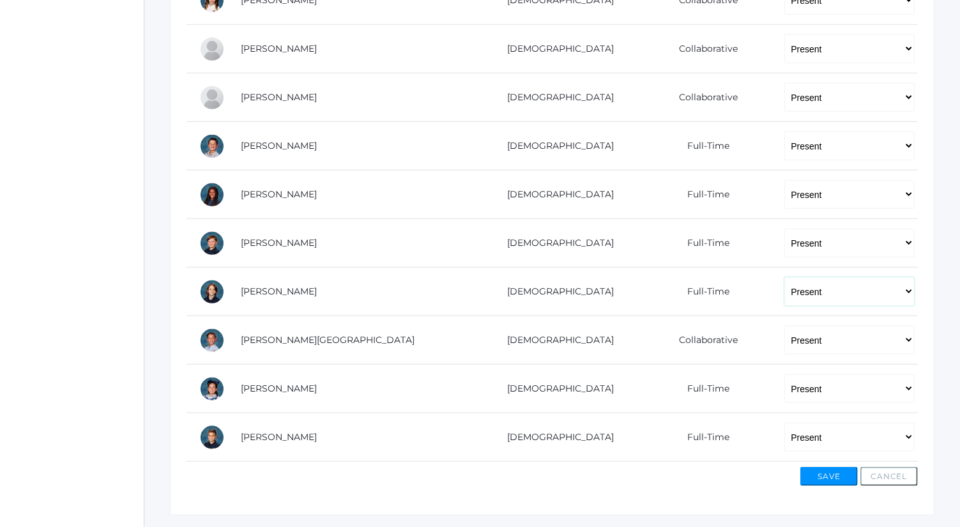
click at [792, 288] on select "-- Present Present-At-Home Tardy Excused Tardy Unexcused Absent Excused Absent …" at bounding box center [850, 291] width 130 height 29
select select "AU"
click at [785, 277] on select "-- Present Present-At-Home Tardy Excused Tardy Unexcused Absent Excused Absent …" at bounding box center [850, 291] width 130 height 29
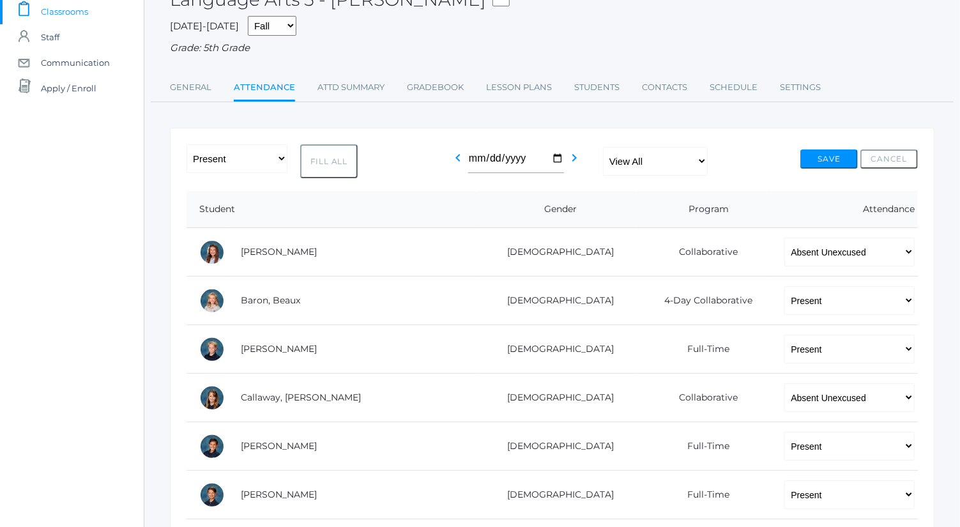
scroll to position [90, 0]
click at [833, 161] on button "Save" at bounding box center [829, 159] width 57 height 19
